Goal: Information Seeking & Learning: Learn about a topic

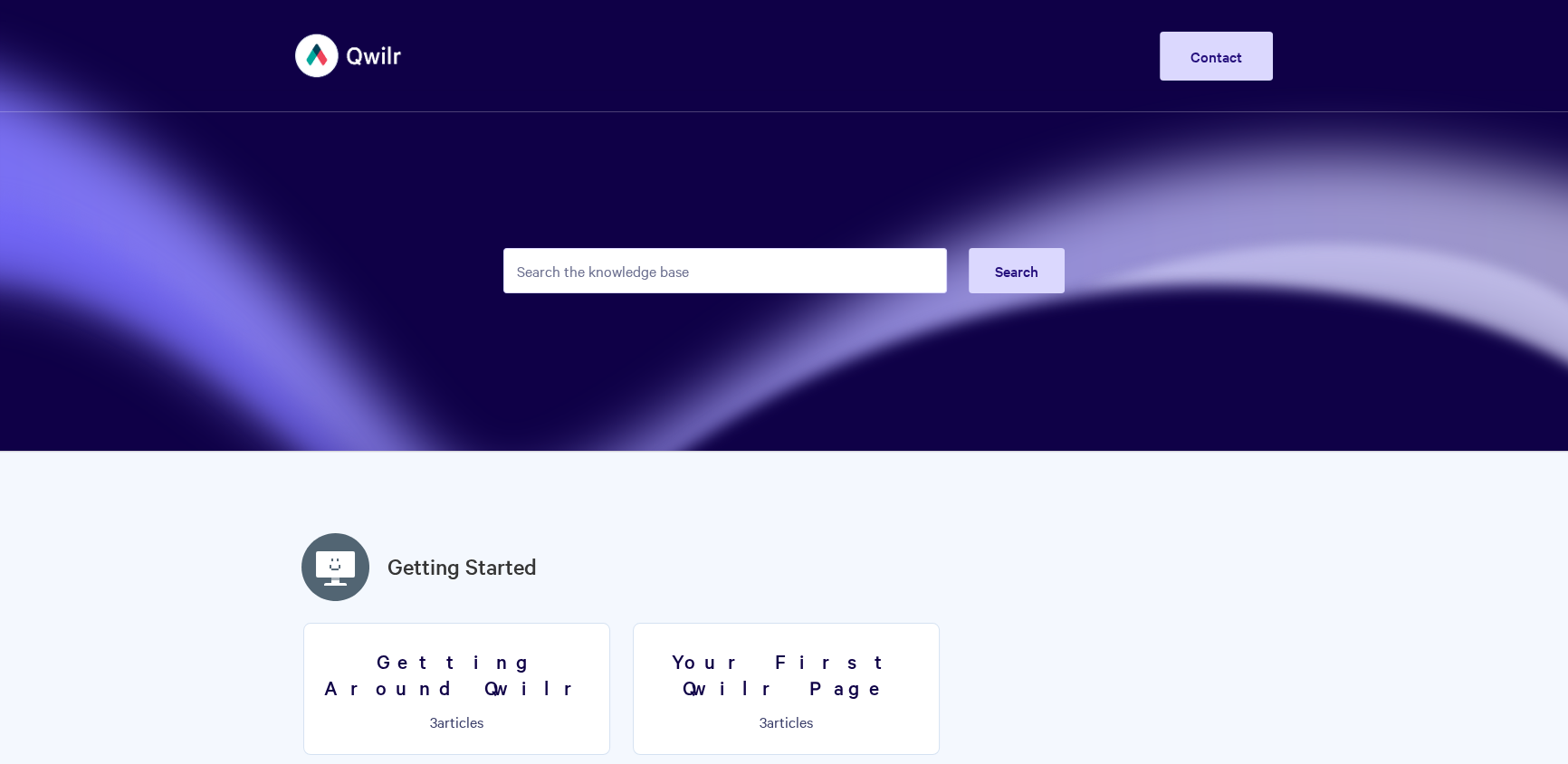
type input "l"
type input "collaborat"
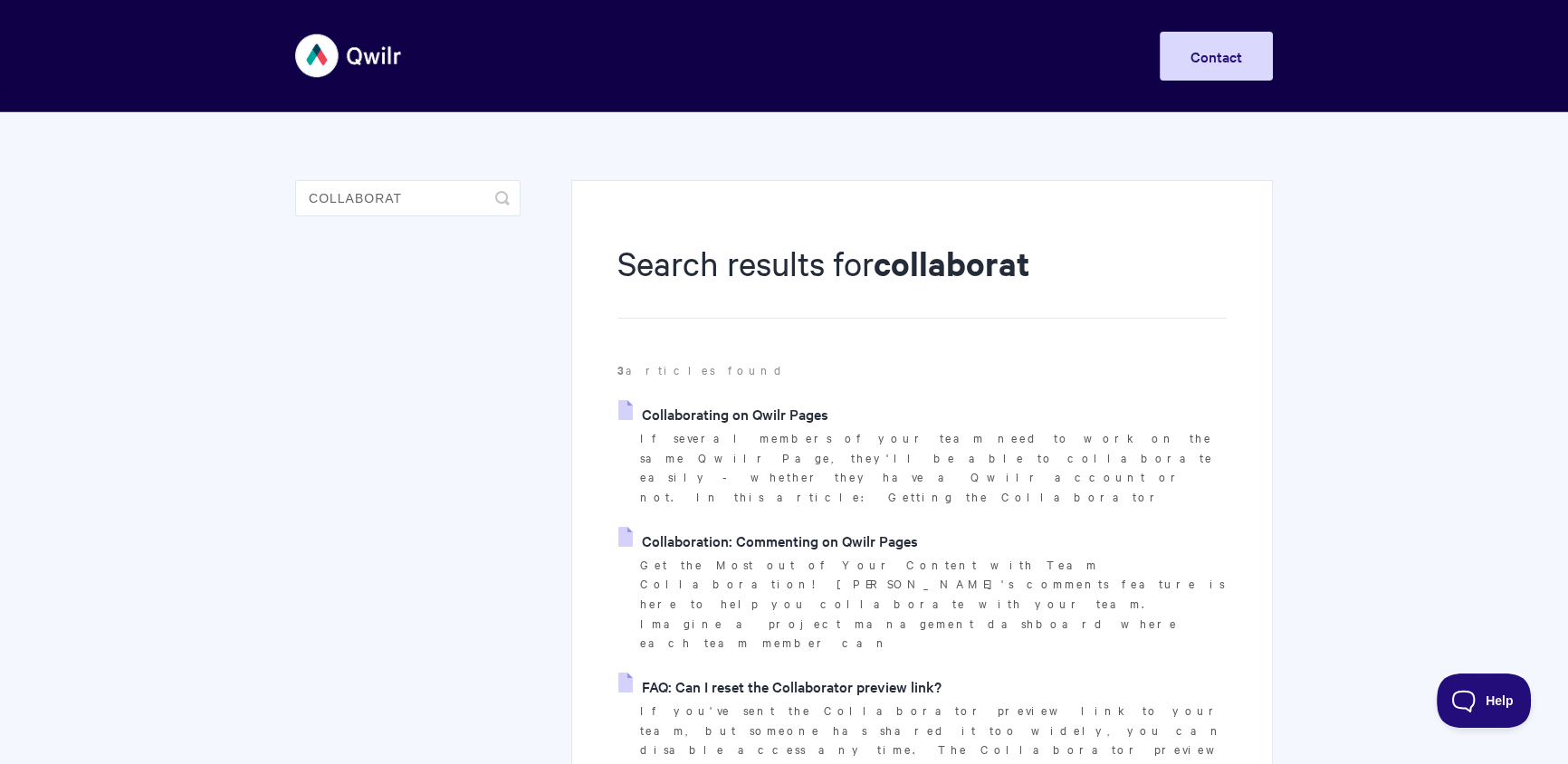
click at [737, 428] on p "If several members of your team need to work on the same Qwilr Page, they'll be…" at bounding box center [933, 467] width 587 height 78
click at [717, 395] on section "Search results for collaborat 3 articles found Collaborating on Qwilr Pages If …" at bounding box center [923, 509] width 610 height 539
click at [720, 402] on link "Collaborating on Qwilr Pages" at bounding box center [724, 413] width 210 height 27
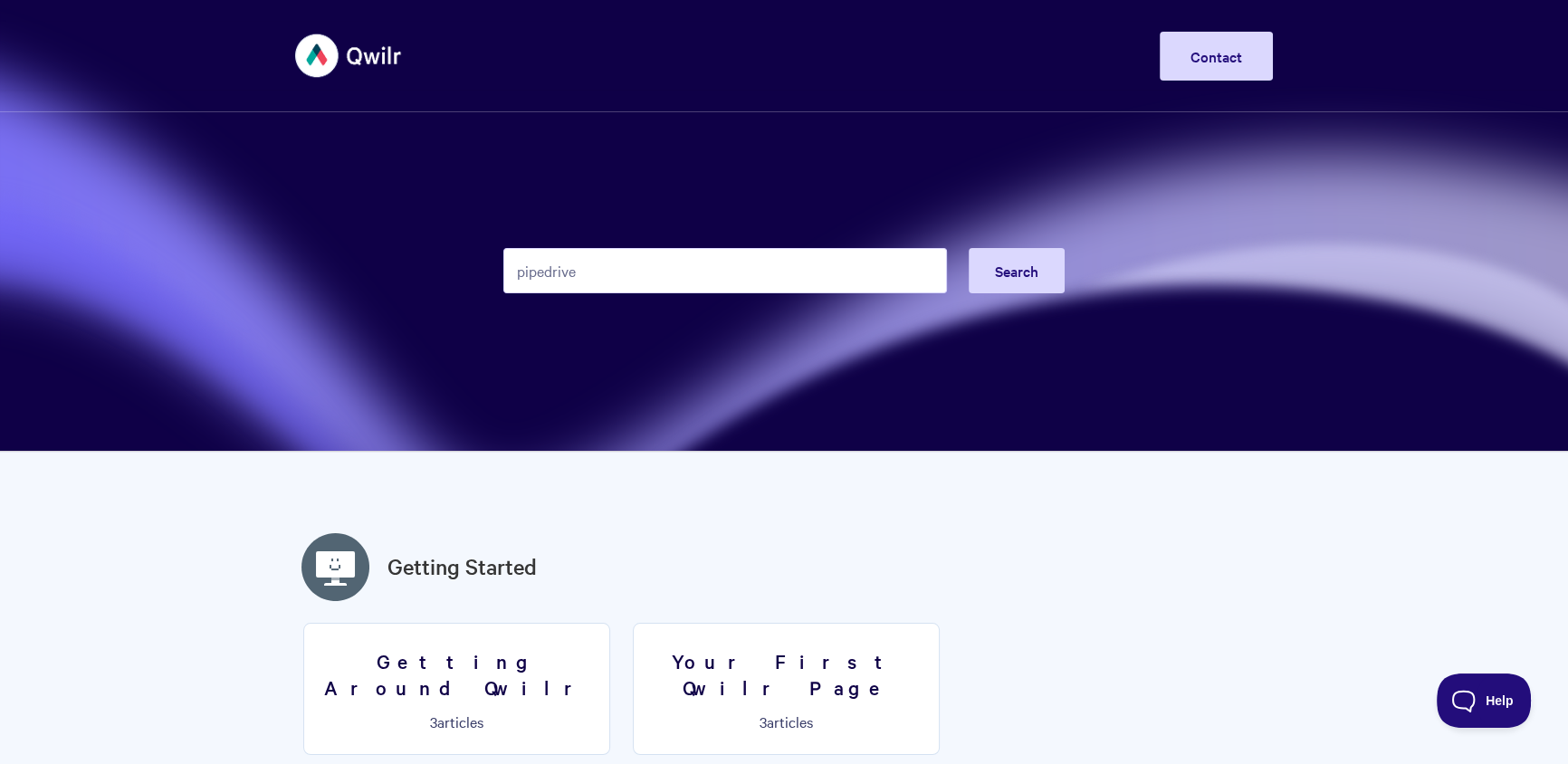
type input "pipedrive"
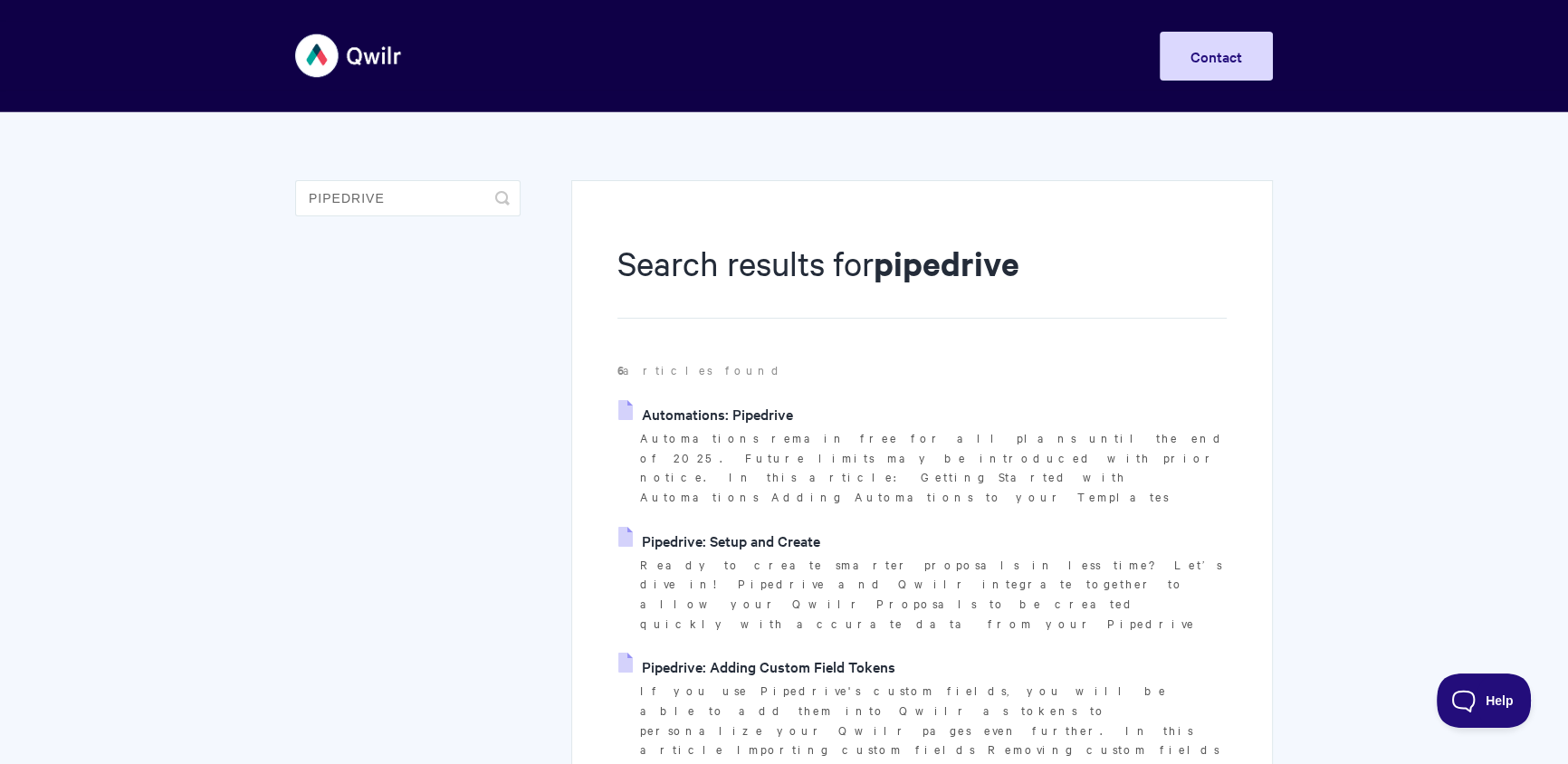
click at [685, 415] on link "Automations: Pipedrive" at bounding box center [706, 413] width 174 height 27
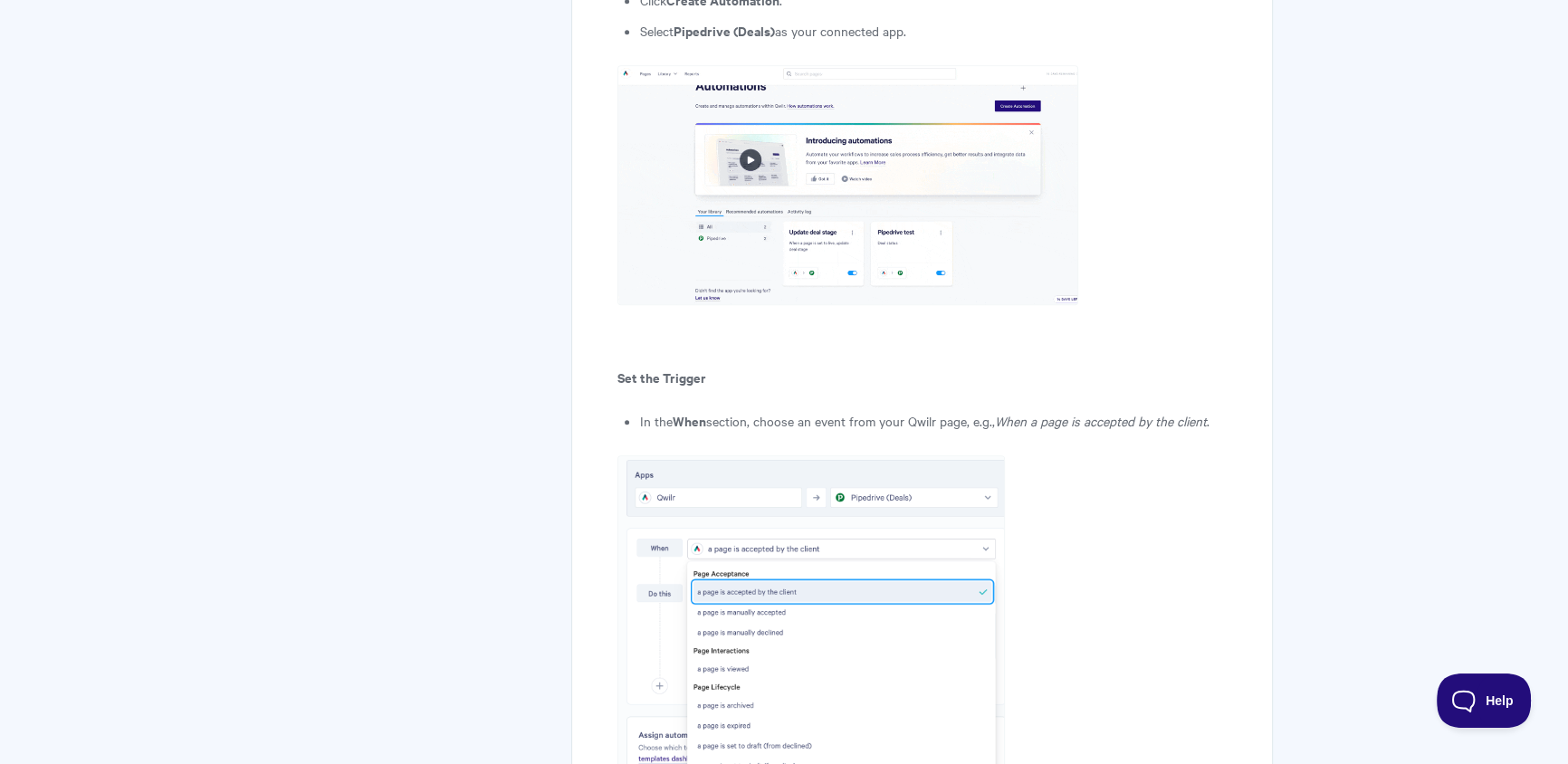
scroll to position [2287, 0]
